Goal: Task Accomplishment & Management: Manage account settings

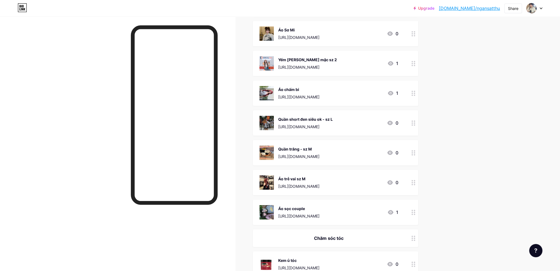
scroll to position [28, 0]
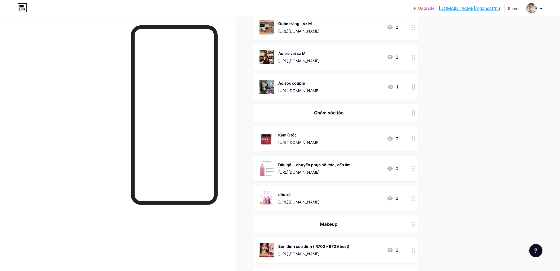
scroll to position [331, 0]
